Goal: Information Seeking & Learning: Learn about a topic

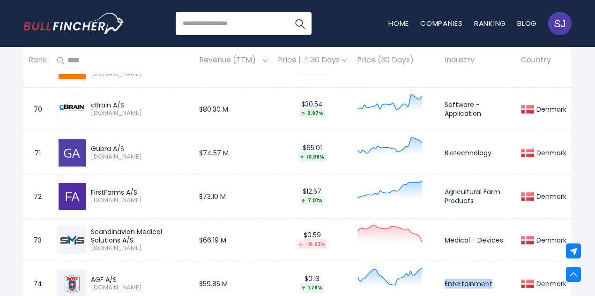
scroll to position [3411, 0]
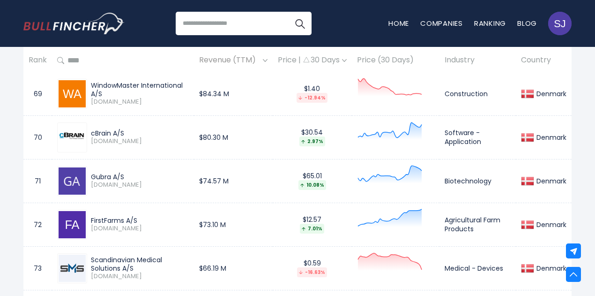
click at [101, 172] on div "Gubra A/S" at bounding box center [140, 176] width 98 height 8
copy div "Gubra"
drag, startPoint x: 91, startPoint y: 125, endPoint x: 137, endPoint y: 121, distance: 45.6
click at [137, 129] on div "cBrain A/S" at bounding box center [140, 133] width 98 height 8
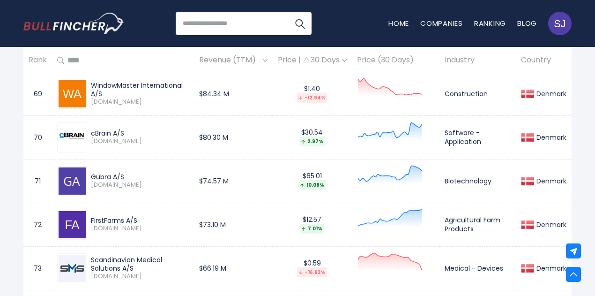
copy div "cBrain A/S"
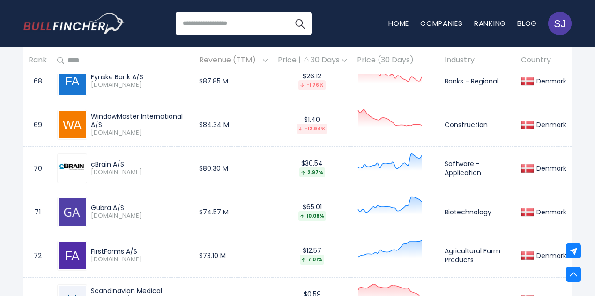
scroll to position [3364, 0]
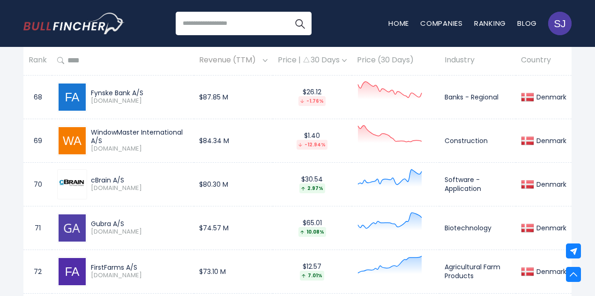
drag, startPoint x: 93, startPoint y: 121, endPoint x: 188, endPoint y: 120, distance: 95.6
click at [188, 128] on div "WindowMaster International A/S" at bounding box center [140, 136] width 98 height 17
copy div "WindowMaster International"
drag, startPoint x: 92, startPoint y: 172, endPoint x: 130, endPoint y: 168, distance: 38.2
click at [130, 176] on div "cBrain A/S" at bounding box center [140, 180] width 98 height 8
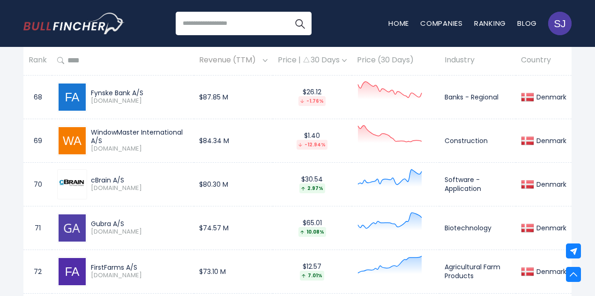
copy div "cBrain A/S"
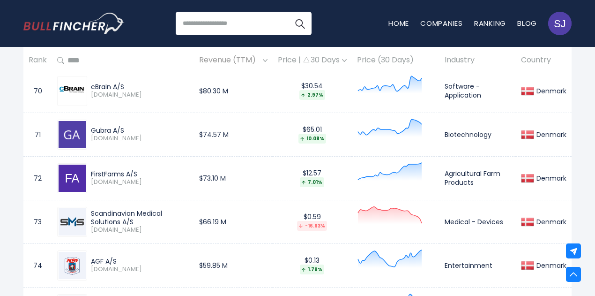
scroll to position [3458, 0]
drag, startPoint x: 92, startPoint y: 123, endPoint x: 145, endPoint y: 121, distance: 53.0
click at [145, 126] on div "Gubra A/S" at bounding box center [140, 130] width 98 height 8
copy div "Gubra A/S"
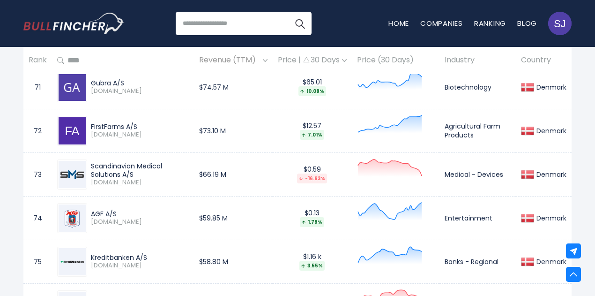
scroll to position [3598, 0]
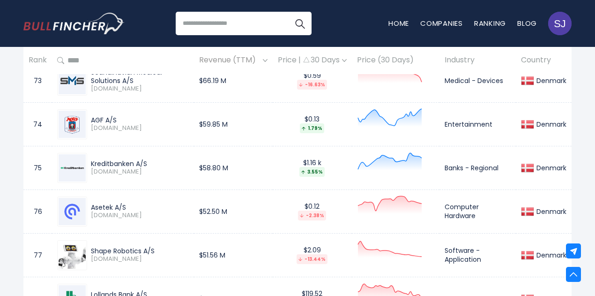
drag, startPoint x: 91, startPoint y: 155, endPoint x: 184, endPoint y: 152, distance: 92.8
click at [184, 159] on div "Kreditbanken A/S" at bounding box center [140, 163] width 98 height 8
copy div "Kreditbanken A/S"
drag, startPoint x: 447, startPoint y: 160, endPoint x: 472, endPoint y: 159, distance: 24.8
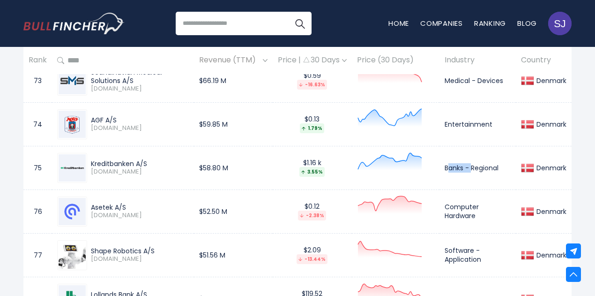
click at [472, 159] on td "Banks - Regional" at bounding box center [477, 168] width 76 height 44
click at [444, 157] on td "Banks - Regional" at bounding box center [477, 168] width 76 height 44
drag, startPoint x: 446, startPoint y: 159, endPoint x: 500, endPoint y: 157, distance: 54.4
click at [500, 157] on td "Banks - Regional" at bounding box center [477, 168] width 76 height 44
copy td "Banks - Regional"
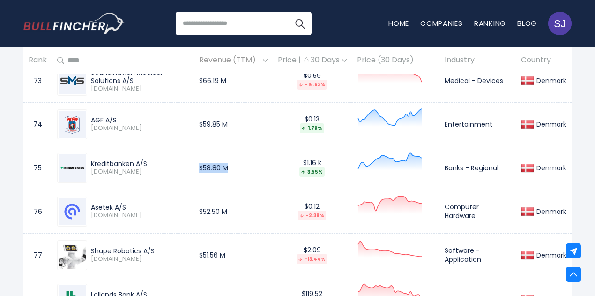
drag, startPoint x: 197, startPoint y: 158, endPoint x: 238, endPoint y: 157, distance: 41.2
click at [238, 157] on td "$58.80 M" at bounding box center [233, 168] width 79 height 44
copy td "$58.80 M"
drag, startPoint x: 92, startPoint y: 200, endPoint x: 134, endPoint y: 198, distance: 42.7
click at [134, 203] on div "Asetek A/S" at bounding box center [140, 207] width 98 height 8
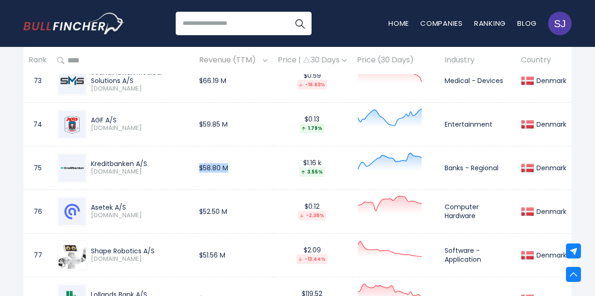
copy div "Asetek A/S"
drag, startPoint x: 109, startPoint y: 240, endPoint x: 171, endPoint y: 240, distance: 62.3
click at [171, 246] on div "Shape Robotics A/S" at bounding box center [140, 250] width 98 height 8
click at [90, 220] on td "Asetek A/S [DOMAIN_NAME]" at bounding box center [123, 211] width 142 height 44
drag, startPoint x: 90, startPoint y: 243, endPoint x: 161, endPoint y: 239, distance: 71.3
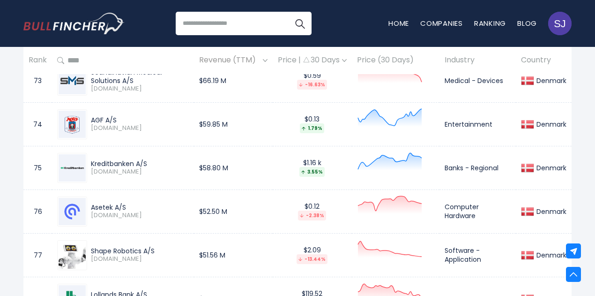
click at [161, 246] on div "Shape Robotics A/S [DOMAIN_NAME]" at bounding box center [138, 254] width 102 height 16
drag, startPoint x: 445, startPoint y: 246, endPoint x: 485, endPoint y: 248, distance: 39.9
click at [485, 248] on td "Software - Application" at bounding box center [477, 255] width 76 height 44
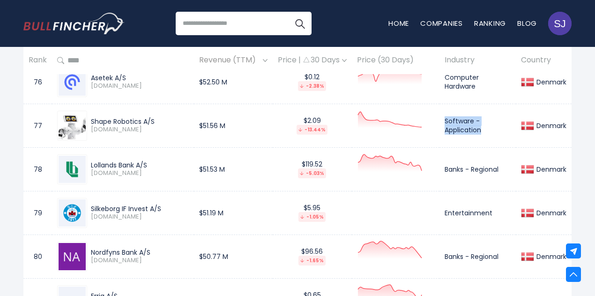
scroll to position [3739, 0]
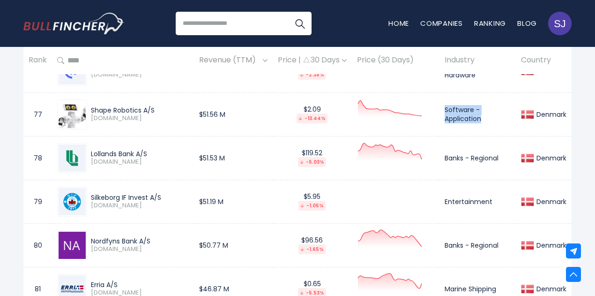
drag, startPoint x: 91, startPoint y: 145, endPoint x: 156, endPoint y: 144, distance: 65.1
click at [156, 149] on div "Lollands Bank A/S" at bounding box center [140, 153] width 98 height 8
drag, startPoint x: 201, startPoint y: 107, endPoint x: 229, endPoint y: 104, distance: 28.2
click at [229, 104] on td "$51.56 M" at bounding box center [233, 114] width 79 height 44
drag, startPoint x: 92, startPoint y: 146, endPoint x: 186, endPoint y: 143, distance: 94.2
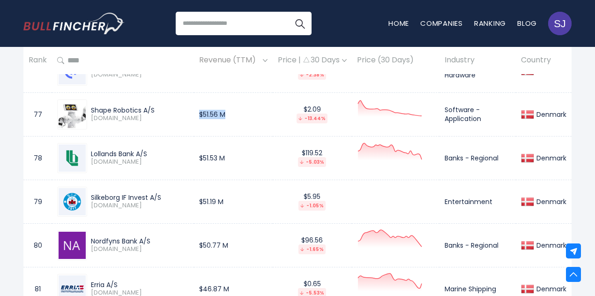
click at [186, 149] on div "Lollands Bank A/S" at bounding box center [140, 153] width 98 height 8
drag, startPoint x: 445, startPoint y: 149, endPoint x: 506, endPoint y: 145, distance: 61.5
click at [506, 145] on td "Banks - Regional" at bounding box center [477, 158] width 76 height 44
drag, startPoint x: 201, startPoint y: 148, endPoint x: 240, endPoint y: 146, distance: 38.9
click at [240, 146] on td "$51.53 M" at bounding box center [233, 158] width 79 height 44
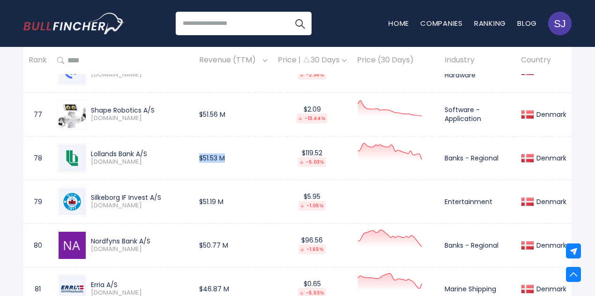
drag, startPoint x: 93, startPoint y: 186, endPoint x: 176, endPoint y: 185, distance: 82.9
click at [176, 193] on div "Silkeborg IF Invest A/S" at bounding box center [140, 197] width 98 height 8
click at [109, 193] on div "Silkeborg IF Invest A/S" at bounding box center [140, 197] width 98 height 8
drag, startPoint x: 91, startPoint y: 188, endPoint x: 191, endPoint y: 185, distance: 99.8
click at [191, 185] on td "Silkeborg IF Invest A/S [DOMAIN_NAME]" at bounding box center [123, 201] width 142 height 44
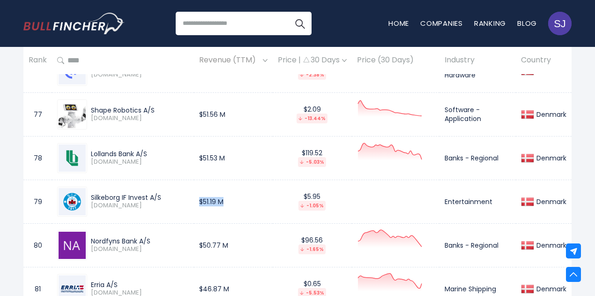
drag, startPoint x: 201, startPoint y: 193, endPoint x: 244, endPoint y: 192, distance: 42.7
click at [244, 192] on td "$51.19 M" at bounding box center [233, 201] width 79 height 44
click at [461, 193] on td "Entertainment" at bounding box center [477, 201] width 76 height 44
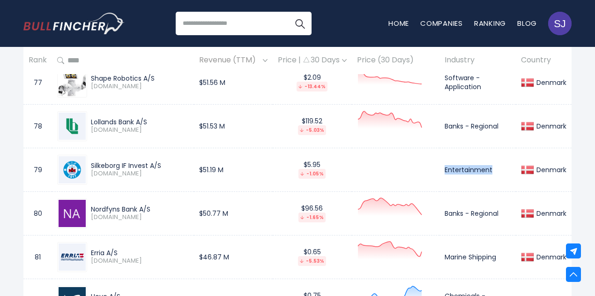
scroll to position [3785, 0]
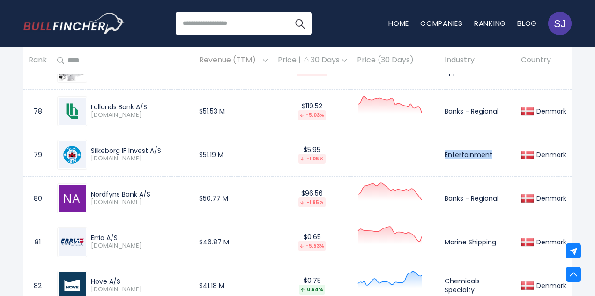
drag, startPoint x: 91, startPoint y: 185, endPoint x: 162, endPoint y: 183, distance: 71.3
click at [162, 190] on div "Nordfyns Bank A/S" at bounding box center [140, 194] width 98 height 8
drag, startPoint x: 201, startPoint y: 188, endPoint x: 249, endPoint y: 186, distance: 47.4
click at [249, 186] on td "$50.77 M" at bounding box center [233, 198] width 79 height 44
drag, startPoint x: 443, startPoint y: 189, endPoint x: 507, endPoint y: 184, distance: 63.9
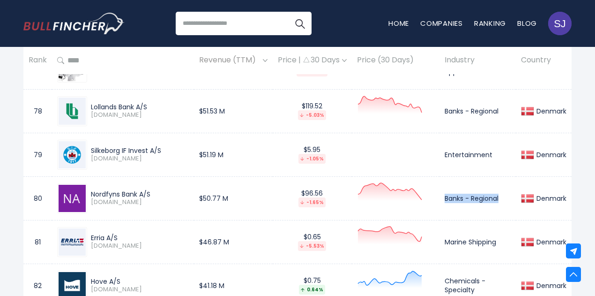
click at [507, 184] on td "Banks - Regional" at bounding box center [477, 198] width 76 height 44
drag, startPoint x: 91, startPoint y: 224, endPoint x: 170, endPoint y: 222, distance: 78.7
click at [170, 227] on div "Erria A/S [DOMAIN_NAME]" at bounding box center [123, 242] width 132 height 30
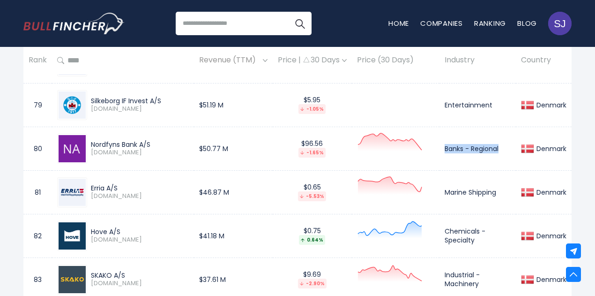
scroll to position [3832, 0]
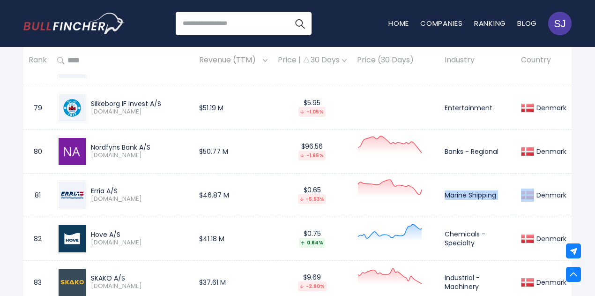
drag, startPoint x: 445, startPoint y: 185, endPoint x: 518, endPoint y: 184, distance: 73.1
click at [518, 184] on tr "81 Erria A/S [DOMAIN_NAME] $46.87 M $0.65 -5.53% Marine Shipping [GEOGRAPHIC_DA…" at bounding box center [297, 195] width 548 height 44
drag, startPoint x: 183, startPoint y: 189, endPoint x: 249, endPoint y: 181, distance: 67.0
click at [249, 181] on tr "81 Erria A/S [DOMAIN_NAME] $46.87 M $0.65 -5.53% Marine Shipping [GEOGRAPHIC_DA…" at bounding box center [297, 195] width 548 height 44
drag, startPoint x: 90, startPoint y: 223, endPoint x: 132, endPoint y: 223, distance: 42.2
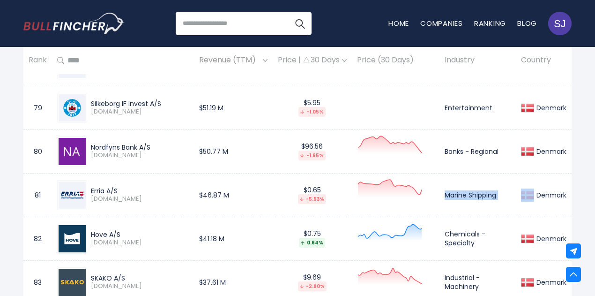
click at [132, 230] on div "Hove A/S [DOMAIN_NAME]" at bounding box center [138, 238] width 102 height 16
drag, startPoint x: 445, startPoint y: 222, endPoint x: 482, endPoint y: 236, distance: 39.1
click at [482, 236] on td "Chemicals - Specialty" at bounding box center [477, 238] width 76 height 44
drag, startPoint x: 196, startPoint y: 228, endPoint x: 242, endPoint y: 227, distance: 45.4
click at [242, 227] on td "$41.18 M" at bounding box center [233, 238] width 79 height 44
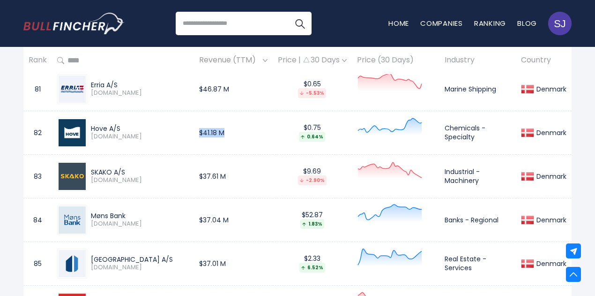
scroll to position [3973, 0]
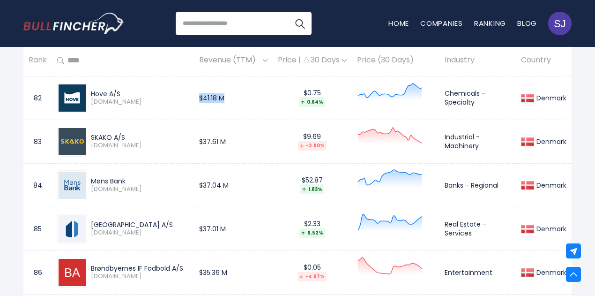
drag, startPoint x: 92, startPoint y: 130, endPoint x: 146, endPoint y: 129, distance: 54.3
click at [146, 133] on div "SKAKO A/S" at bounding box center [140, 137] width 98 height 8
drag, startPoint x: 206, startPoint y: 134, endPoint x: 243, endPoint y: 129, distance: 37.9
click at [243, 129] on td "$37.61 M" at bounding box center [233, 141] width 79 height 44
drag, startPoint x: 437, startPoint y: 125, endPoint x: 493, endPoint y: 148, distance: 60.5
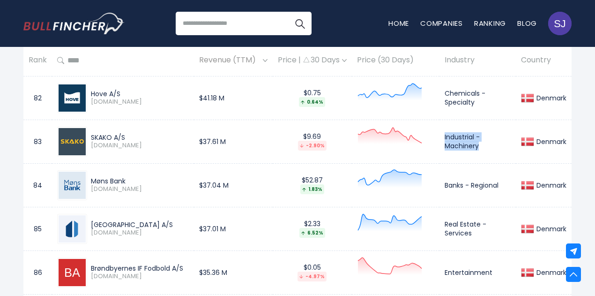
click at [493, 148] on tr "83 SKAKO A/S [DOMAIN_NAME] $37.61 M $9.69 -2.90% Industrial - Machinery [GEOGRA…" at bounding box center [297, 141] width 548 height 44
drag, startPoint x: 90, startPoint y: 172, endPoint x: 166, endPoint y: 172, distance: 75.4
click at [166, 177] on div "Møns Bank [DOMAIN_NAME]" at bounding box center [138, 185] width 102 height 16
drag, startPoint x: 445, startPoint y: 174, endPoint x: 520, endPoint y: 174, distance: 74.9
click at [520, 174] on tr "84 Møns Bank [DOMAIN_NAME] $37.04 M $52.87 1.83% Banks - Regional [GEOGRAPHIC_D…" at bounding box center [297, 185] width 548 height 44
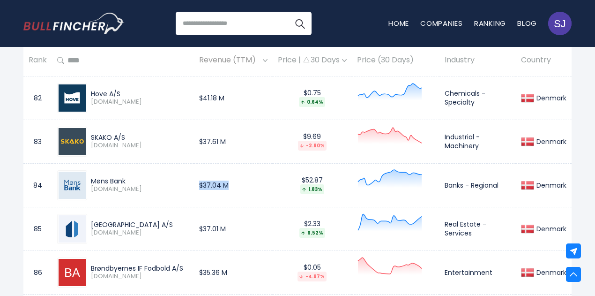
drag, startPoint x: 201, startPoint y: 175, endPoint x: 232, endPoint y: 175, distance: 30.9
click at [232, 175] on td "$37.04 M" at bounding box center [233, 185] width 79 height 44
drag, startPoint x: 89, startPoint y: 215, endPoint x: 152, endPoint y: 212, distance: 63.3
click at [152, 220] on div "[GEOGRAPHIC_DATA] A/S [DOMAIN_NAME]" at bounding box center [138, 228] width 102 height 16
drag, startPoint x: 443, startPoint y: 213, endPoint x: 471, endPoint y: 225, distance: 30.8
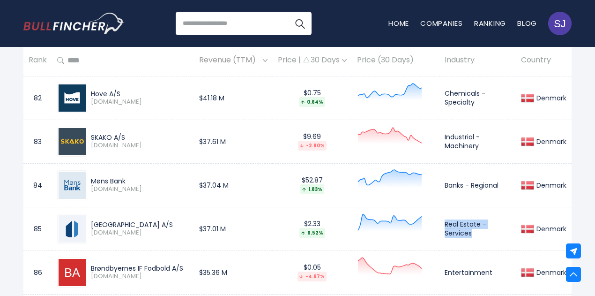
click at [471, 225] on td "Real Estate - Services" at bounding box center [477, 229] width 76 height 44
drag, startPoint x: 203, startPoint y: 216, endPoint x: 243, endPoint y: 221, distance: 40.1
click at [243, 221] on td "$37.01 M" at bounding box center [233, 229] width 79 height 44
click at [189, 220] on div "[GEOGRAPHIC_DATA] A/S" at bounding box center [140, 224] width 98 height 8
drag, startPoint x: 202, startPoint y: 216, endPoint x: 233, endPoint y: 216, distance: 31.4
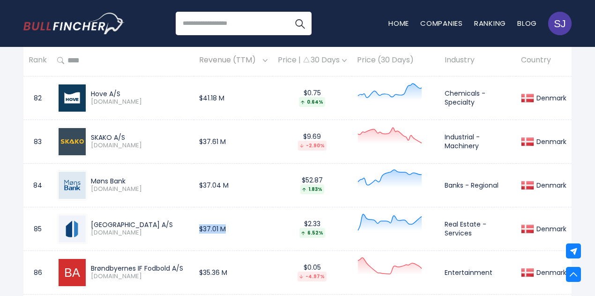
click at [233, 216] on td "$37.01 M" at bounding box center [233, 229] width 79 height 44
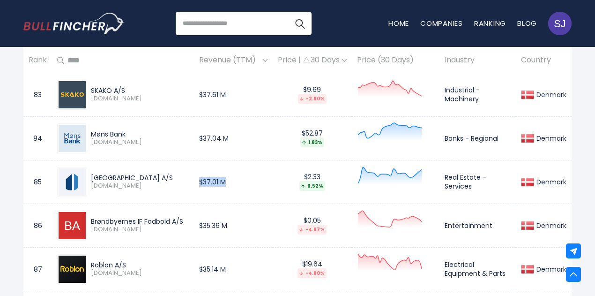
drag, startPoint x: 90, startPoint y: 210, endPoint x: 185, endPoint y: 208, distance: 94.6
click at [185, 217] on div "Brøndbyernes IF Fodbold A/S [DOMAIN_NAME]" at bounding box center [138, 225] width 102 height 16
drag, startPoint x: 201, startPoint y: 215, endPoint x: 244, endPoint y: 213, distance: 43.2
click at [244, 213] on td "$35.36 M" at bounding box center [233, 225] width 79 height 44
click at [449, 215] on td "Entertainment" at bounding box center [477, 225] width 76 height 44
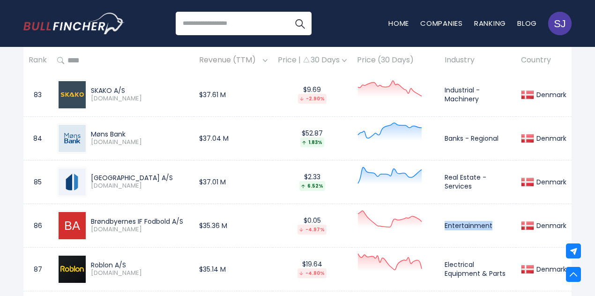
click at [449, 215] on td "Entertainment" at bounding box center [477, 225] width 76 height 44
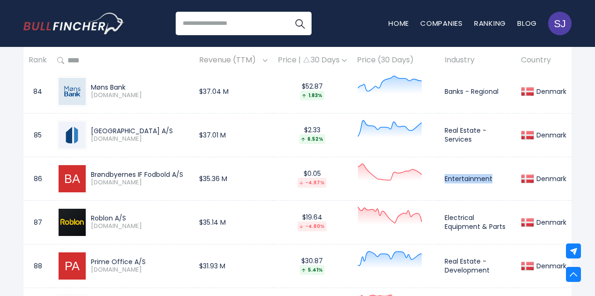
drag, startPoint x: 195, startPoint y: 211, endPoint x: 239, endPoint y: 209, distance: 44.5
click at [239, 209] on tr "87 Roblon A/S [DOMAIN_NAME] $35.14 M $19.64 -4.80% Electrical Equipment & Parts…" at bounding box center [297, 222] width 548 height 44
click at [220, 210] on td "$35.14 M" at bounding box center [233, 222] width 79 height 44
drag, startPoint x: 90, startPoint y: 208, endPoint x: 135, endPoint y: 207, distance: 45.0
click at [135, 214] on div "Roblon A/S [DOMAIN_NAME]" at bounding box center [138, 222] width 102 height 16
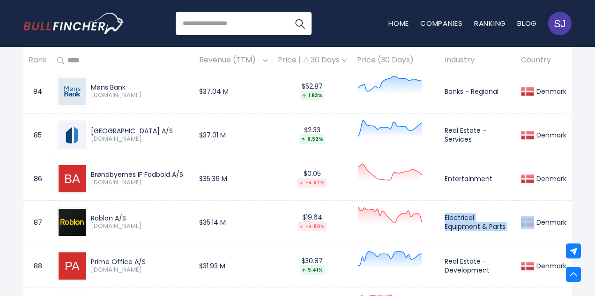
drag, startPoint x: 446, startPoint y: 205, endPoint x: 516, endPoint y: 217, distance: 70.9
click at [516, 217] on tr "87 Roblon A/S [DOMAIN_NAME] $35.14 M $19.64 -4.80% Electrical Equipment & Parts…" at bounding box center [297, 222] width 548 height 44
drag, startPoint x: 199, startPoint y: 211, endPoint x: 239, endPoint y: 211, distance: 40.3
click at [239, 211] on td "$35.14 M" at bounding box center [233, 222] width 79 height 44
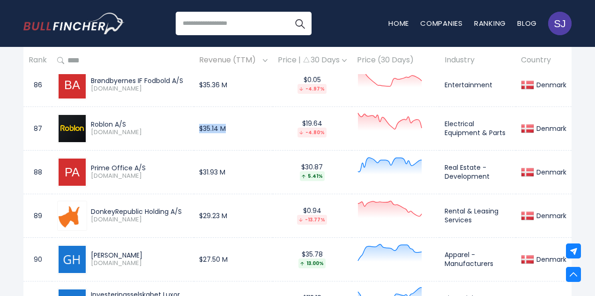
drag, startPoint x: 90, startPoint y: 157, endPoint x: 144, endPoint y: 157, distance: 53.4
click at [144, 163] on div "Prime Office A/S [DOMAIN_NAME]" at bounding box center [138, 171] width 102 height 16
drag, startPoint x: 91, startPoint y: 200, endPoint x: 185, endPoint y: 201, distance: 94.6
click at [185, 207] on div "DonkeyRepublic Holding A/S" at bounding box center [140, 211] width 98 height 8
drag, startPoint x: 444, startPoint y: 200, endPoint x: 476, endPoint y: 212, distance: 33.5
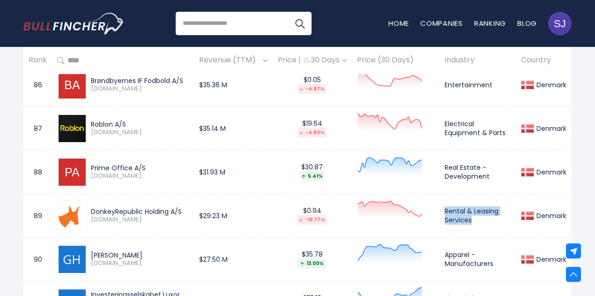
click at [476, 212] on td "Rental & Leasing Services" at bounding box center [477, 215] width 76 height 44
drag, startPoint x: 201, startPoint y: 205, endPoint x: 244, endPoint y: 205, distance: 42.6
click at [244, 205] on td "$29.23 M" at bounding box center [233, 215] width 79 height 44
drag, startPoint x: 91, startPoint y: 244, endPoint x: 153, endPoint y: 244, distance: 62.3
click at [153, 251] on div "[PERSON_NAME]" at bounding box center [140, 255] width 98 height 8
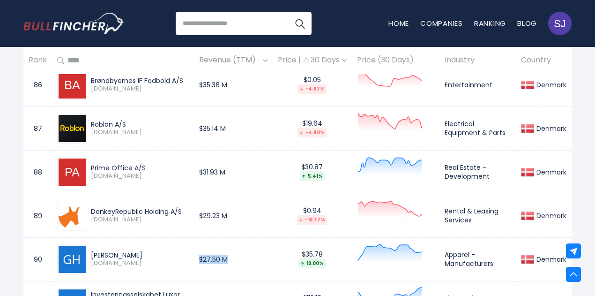
drag, startPoint x: 197, startPoint y: 251, endPoint x: 231, endPoint y: 247, distance: 34.9
click at [231, 247] on td "$27.50 M" at bounding box center [233, 259] width 79 height 44
drag, startPoint x: 446, startPoint y: 247, endPoint x: 499, endPoint y: 254, distance: 53.4
click at [499, 254] on td "Apparel - Manufacturers" at bounding box center [477, 259] width 76 height 44
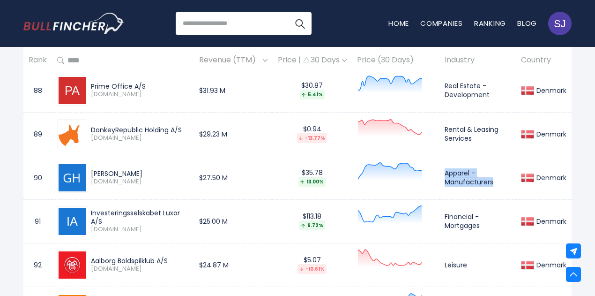
scroll to position [4254, 0]
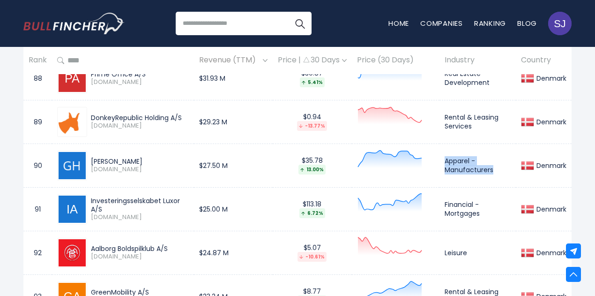
drag, startPoint x: 91, startPoint y: 188, endPoint x: 105, endPoint y: 195, distance: 15.3
click at [105, 196] on div "Investeringsselskabet Luxor A/S" at bounding box center [140, 204] width 98 height 17
drag, startPoint x: 200, startPoint y: 198, endPoint x: 231, endPoint y: 197, distance: 31.4
click at [231, 197] on td "$25.00 M" at bounding box center [233, 209] width 79 height 44
drag, startPoint x: 446, startPoint y: 193, endPoint x: 502, endPoint y: 204, distance: 57.2
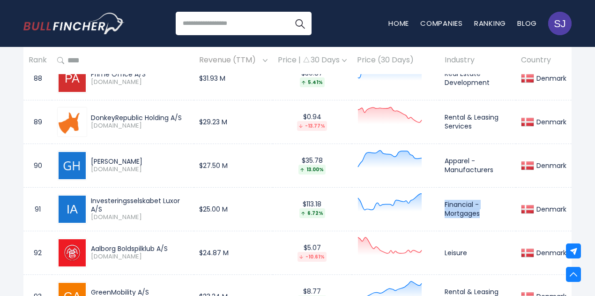
click at [502, 204] on td "Financial - Mortgages" at bounding box center [477, 209] width 76 height 44
drag, startPoint x: 91, startPoint y: 238, endPoint x: 174, endPoint y: 238, distance: 83.4
click at [174, 244] on div "Aalborg Boldspilklub A/S" at bounding box center [140, 248] width 98 height 8
drag, startPoint x: 200, startPoint y: 240, endPoint x: 242, endPoint y: 239, distance: 42.2
click at [242, 239] on td "$24.87 M" at bounding box center [233, 252] width 79 height 44
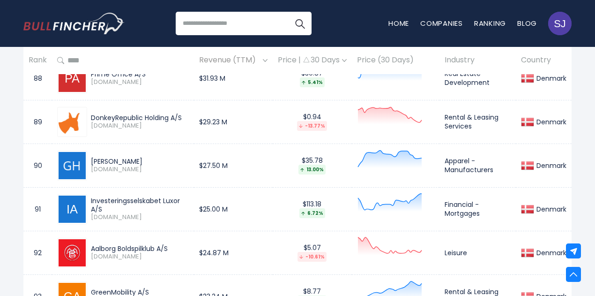
click at [448, 241] on td "Leisure" at bounding box center [477, 252] width 76 height 44
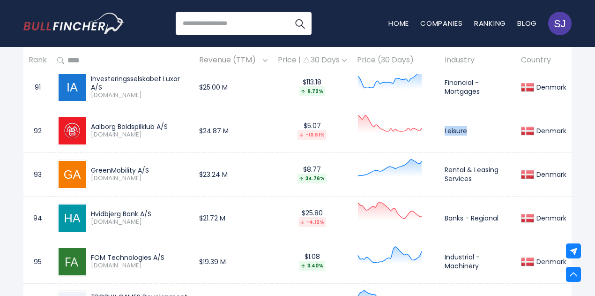
scroll to position [4394, 0]
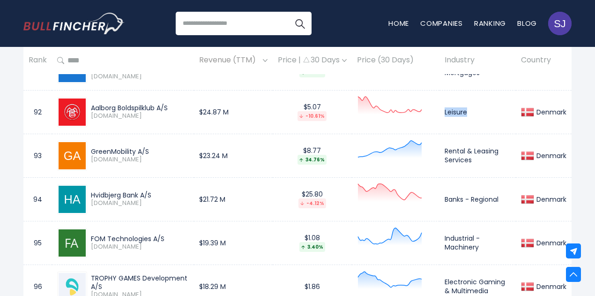
drag, startPoint x: 90, startPoint y: 137, endPoint x: 160, endPoint y: 133, distance: 69.9
click at [160, 141] on div "GreenMobility A/S [DOMAIN_NAME]" at bounding box center [123, 156] width 132 height 30
drag, startPoint x: 196, startPoint y: 145, endPoint x: 253, endPoint y: 147, distance: 56.7
click at [253, 147] on td "$23.24 M" at bounding box center [233, 155] width 79 height 44
drag, startPoint x: 445, startPoint y: 141, endPoint x: 480, endPoint y: 149, distance: 36.0
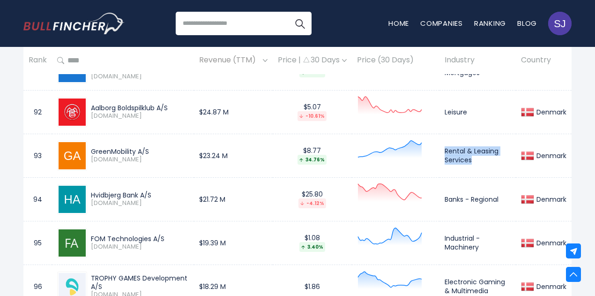
click at [480, 149] on td "Rental & Leasing Services" at bounding box center [477, 155] width 76 height 44
drag, startPoint x: 90, startPoint y: 185, endPoint x: 155, endPoint y: 183, distance: 64.7
click at [155, 191] on div "Hvidbjerg Bank A/S [DOMAIN_NAME]" at bounding box center [138, 199] width 102 height 16
drag, startPoint x: 91, startPoint y: 227, endPoint x: 160, endPoint y: 220, distance: 69.7
click at [160, 228] on div "FOM Technologies A/S [DOMAIN_NAME]" at bounding box center [123, 243] width 132 height 30
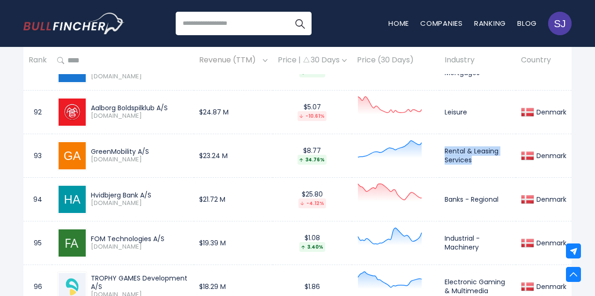
click at [160, 228] on div "FOM Technologies A/S [DOMAIN_NAME]" at bounding box center [123, 243] width 132 height 30
drag, startPoint x: 165, startPoint y: 225, endPoint x: 90, endPoint y: 223, distance: 75.0
click at [90, 234] on div "FOM Technologies A/S [DOMAIN_NAME]" at bounding box center [138, 242] width 102 height 16
drag, startPoint x: 444, startPoint y: 228, endPoint x: 486, endPoint y: 243, distance: 44.9
click at [486, 243] on td "Industrial - Machinery" at bounding box center [477, 243] width 76 height 44
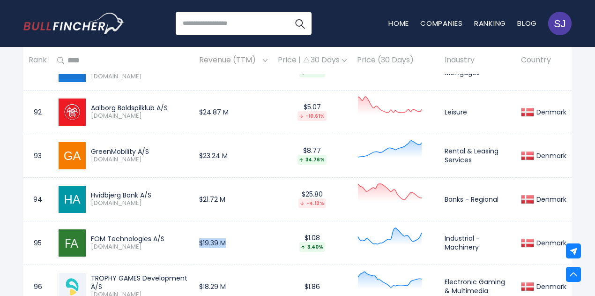
drag, startPoint x: 200, startPoint y: 232, endPoint x: 263, endPoint y: 234, distance: 62.8
click at [263, 234] on td "$19.39 M" at bounding box center [233, 243] width 79 height 44
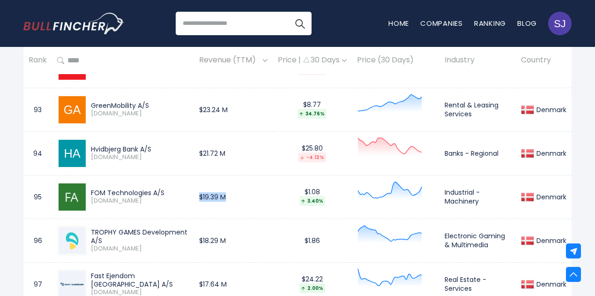
scroll to position [4441, 0]
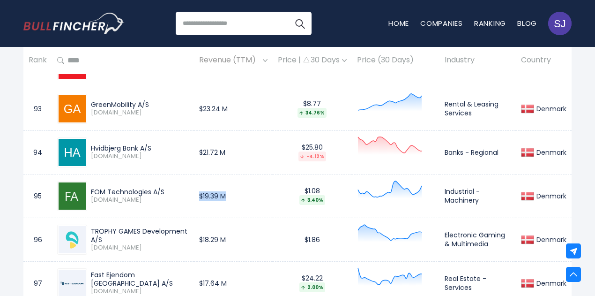
drag, startPoint x: 92, startPoint y: 221, endPoint x: 116, endPoint y: 230, distance: 25.7
click at [116, 230] on div "TROPHY GAMES Development A/S" at bounding box center [140, 235] width 98 height 17
drag, startPoint x: 446, startPoint y: 223, endPoint x: 491, endPoint y: 236, distance: 46.1
click at [491, 236] on td "Electronic Gaming & Multimedia" at bounding box center [477, 239] width 76 height 44
drag, startPoint x: 197, startPoint y: 227, endPoint x: 236, endPoint y: 227, distance: 38.9
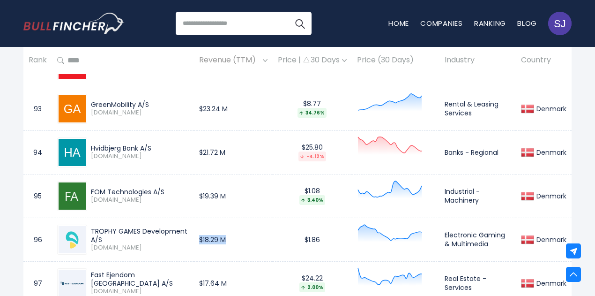
click at [236, 227] on td "$18.29 M" at bounding box center [233, 239] width 79 height 44
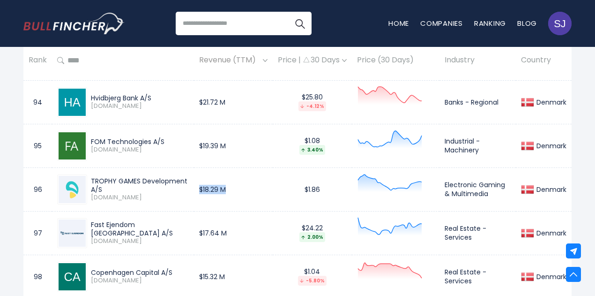
scroll to position [4582, 0]
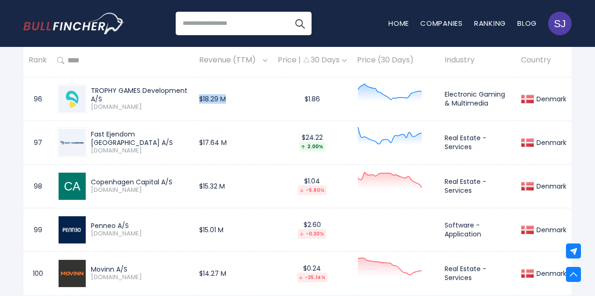
drag, startPoint x: 90, startPoint y: 126, endPoint x: 182, endPoint y: 121, distance: 91.5
click at [182, 127] on div "Fast Ejendom [GEOGRAPHIC_DATA] A/S [DOMAIN_NAME]" at bounding box center [123, 142] width 132 height 30
drag, startPoint x: 463, startPoint y: 132, endPoint x: 486, endPoint y: 134, distance: 23.5
click at [486, 134] on td "Real Estate - Services" at bounding box center [477, 142] width 76 height 44
drag, startPoint x: 195, startPoint y: 129, endPoint x: 234, endPoint y: 130, distance: 38.4
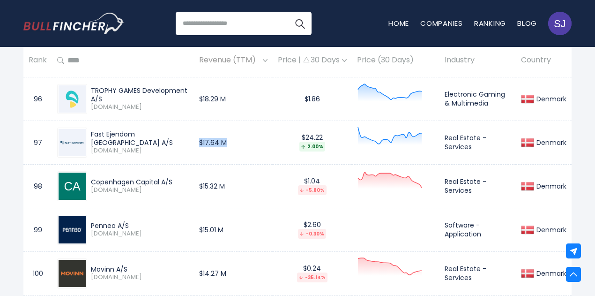
click at [234, 130] on td "$17.64 M" at bounding box center [233, 142] width 79 height 44
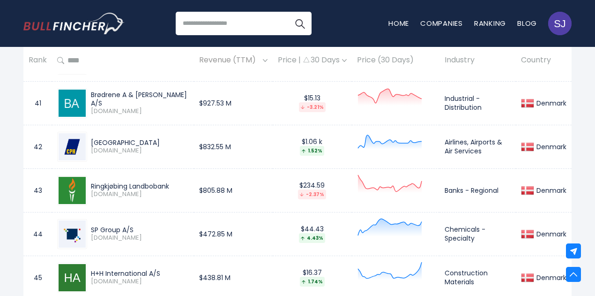
drag, startPoint x: 89, startPoint y: 132, endPoint x: 170, endPoint y: 138, distance: 81.3
click at [170, 138] on div "[GEOGRAPHIC_DATA] [DOMAIN_NAME]" at bounding box center [123, 147] width 132 height 30
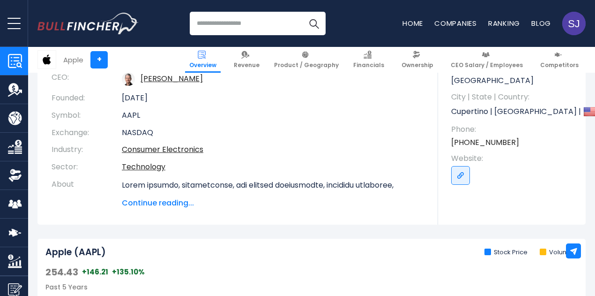
scroll to position [135, 0]
